Goal: Browse casually

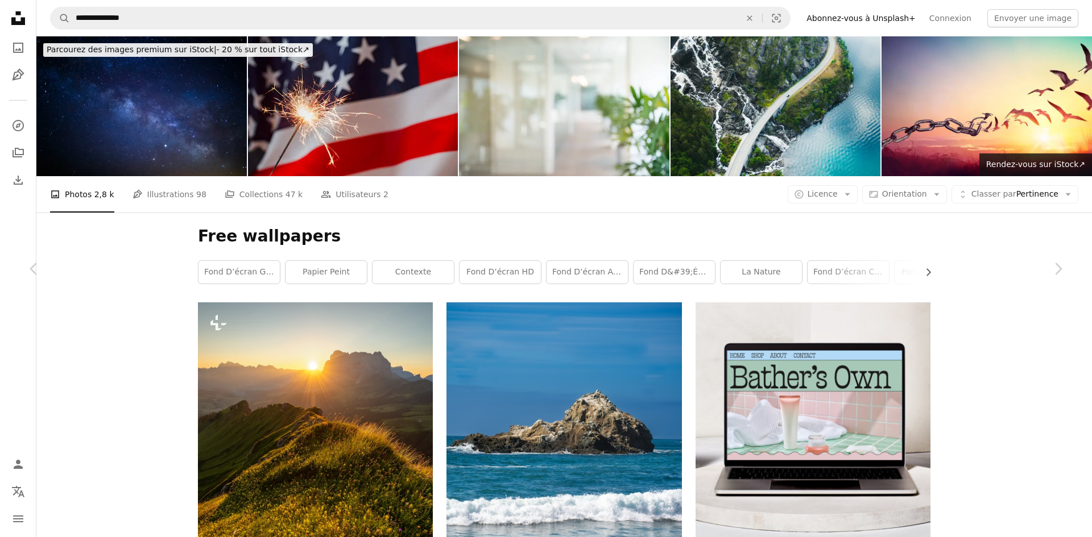
scroll to position [20472, 0]
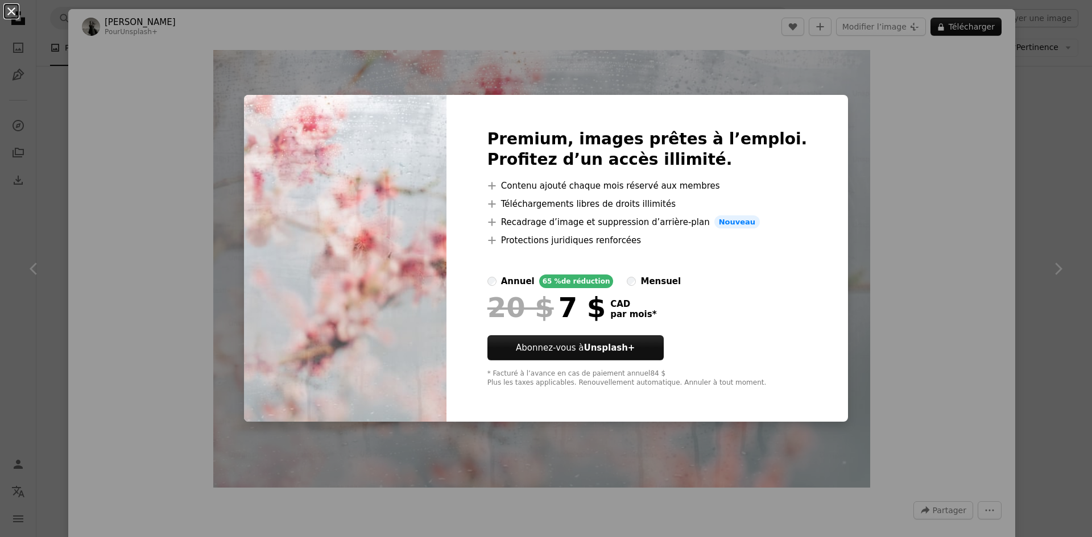
click at [13, 11] on button "An X shape" at bounding box center [12, 12] width 14 height 14
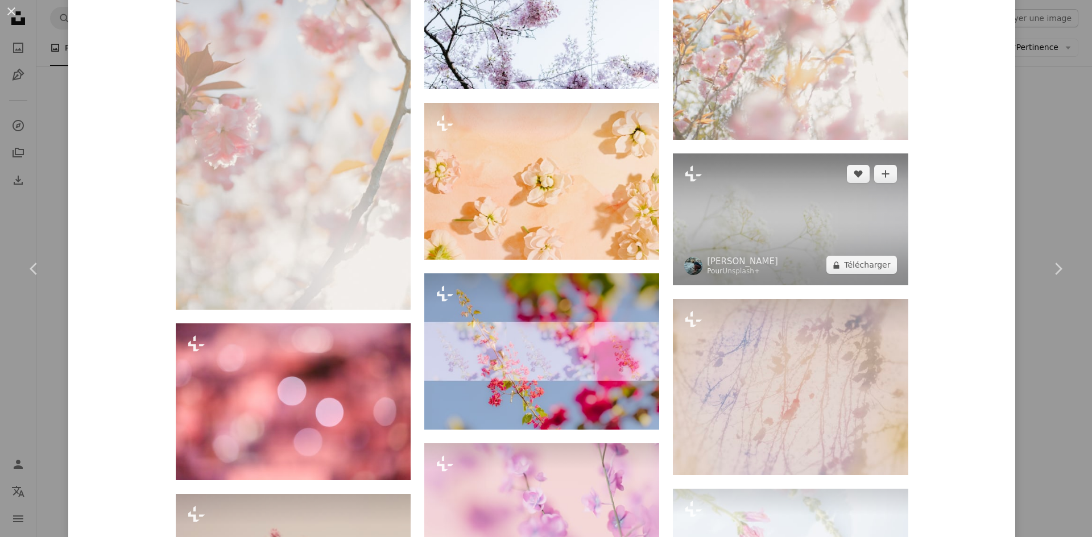
scroll to position [1148, 0]
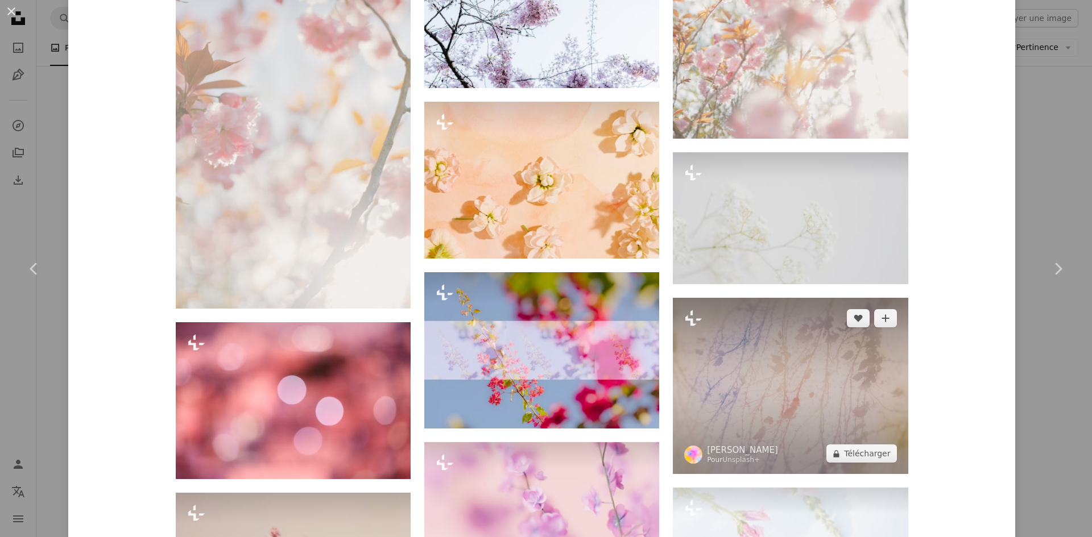
click at [815, 384] on img at bounding box center [790, 386] width 235 height 176
